Goal: Task Accomplishment & Management: Use online tool/utility

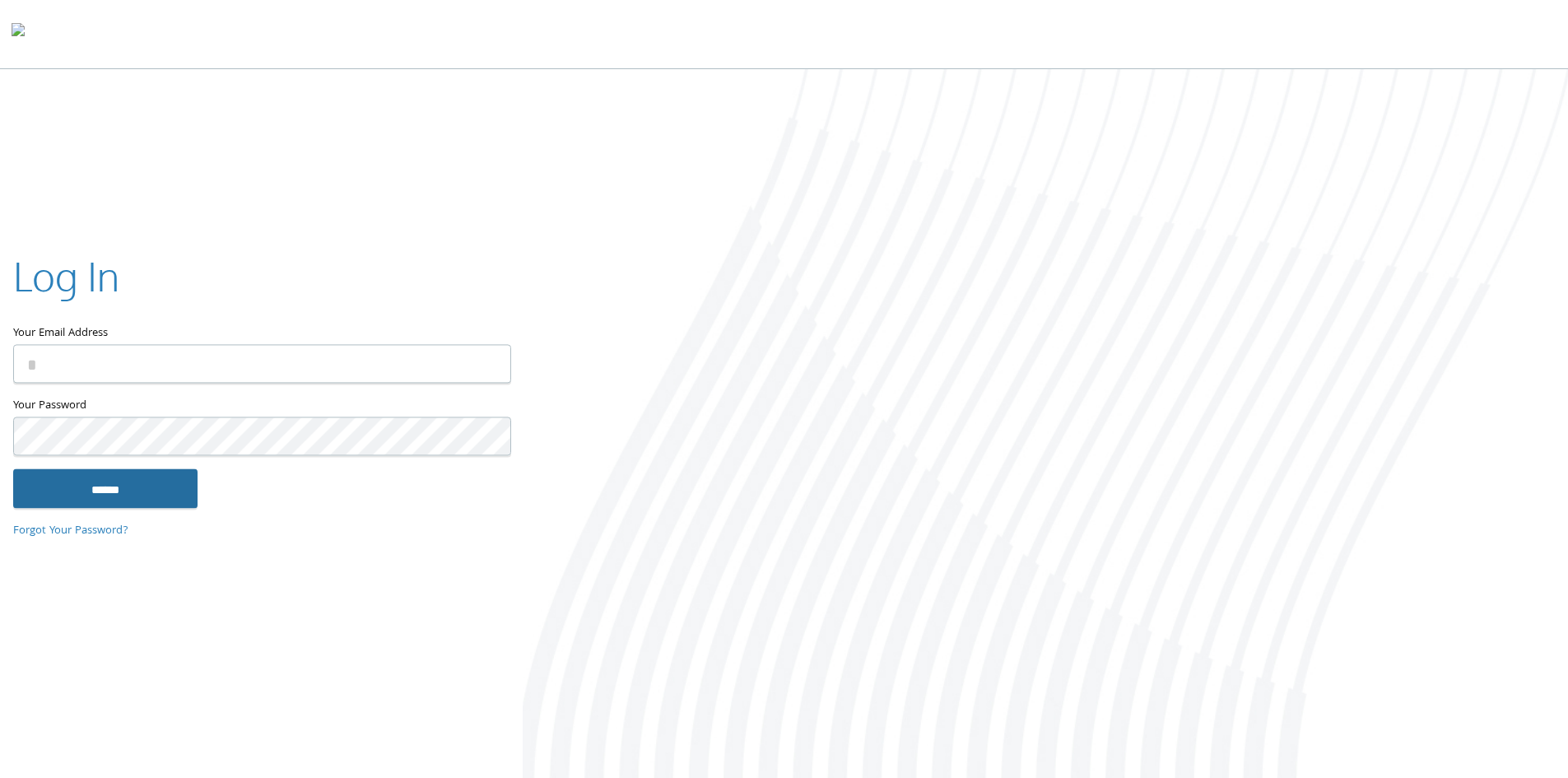
type input "**********"
click at [114, 494] on input "******" at bounding box center [105, 488] width 184 height 39
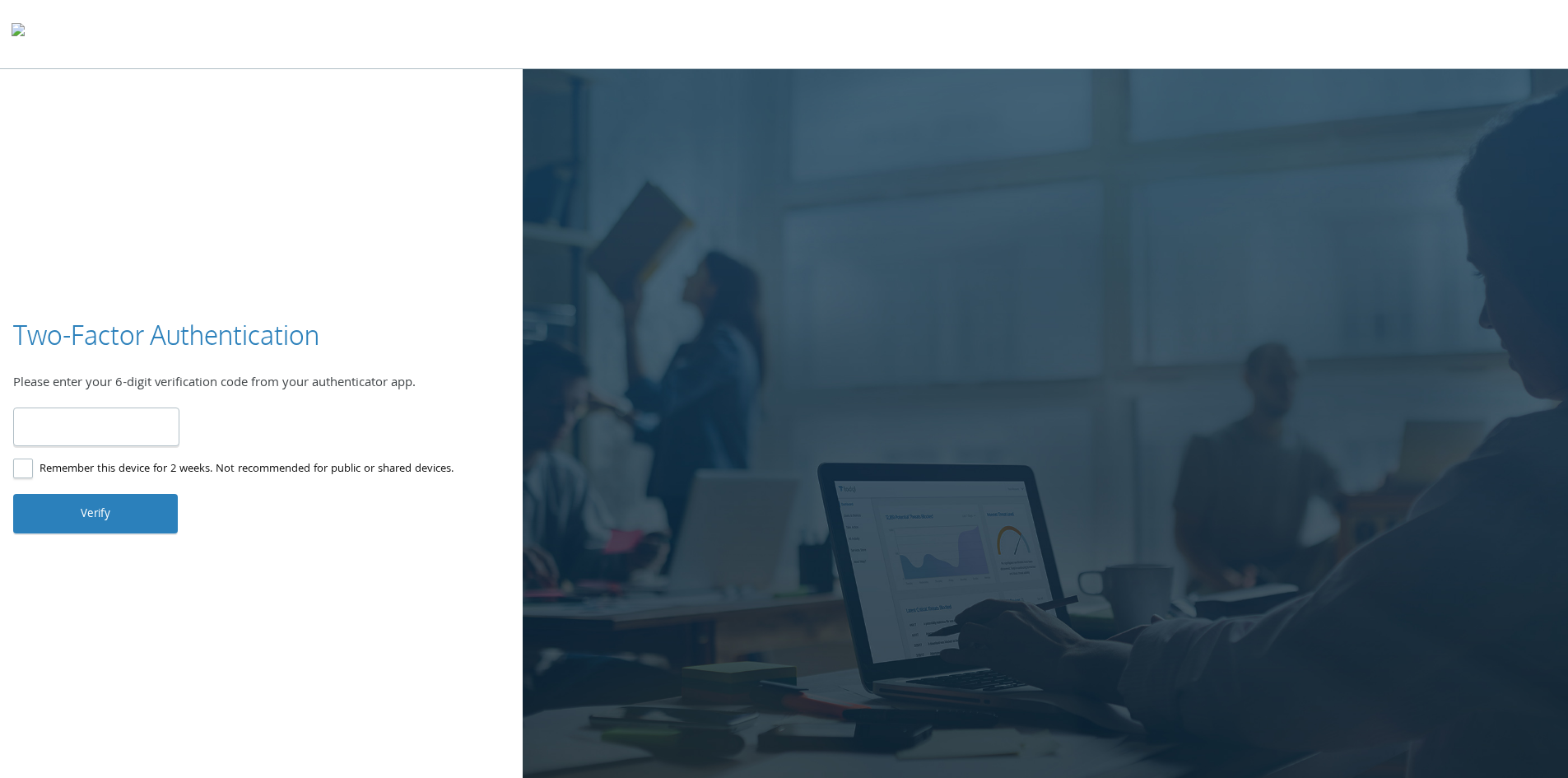
type input "******"
